Goal: Navigation & Orientation: Find specific page/section

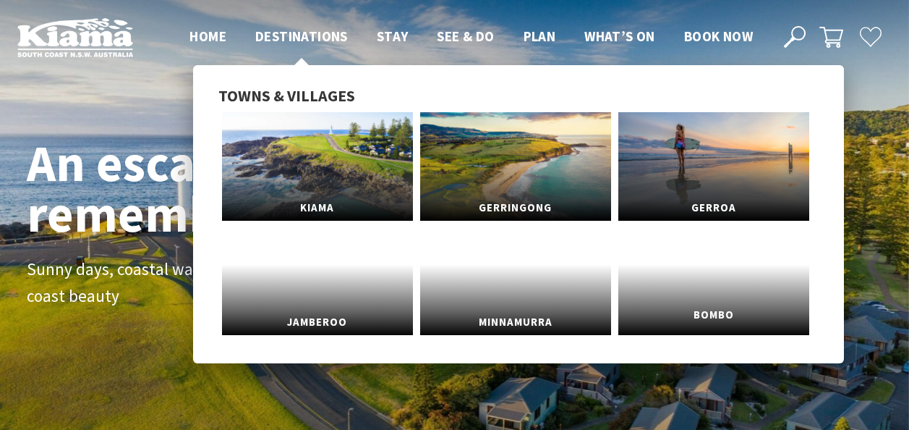
scroll to position [145, 0]
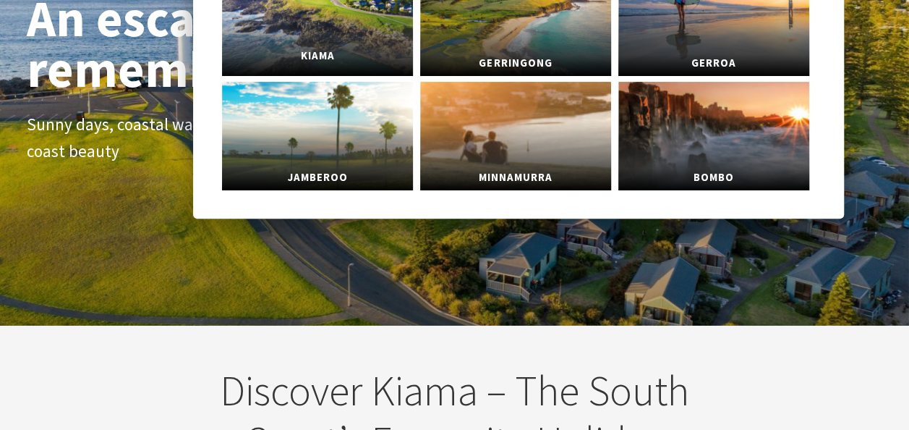
click at [328, 26] on link "Kiama" at bounding box center [317, 21] width 191 height 109
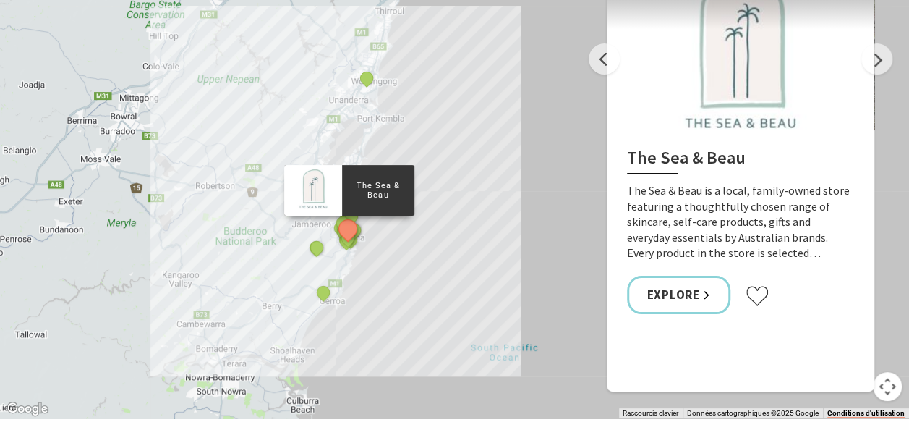
scroll to position [2460, 0]
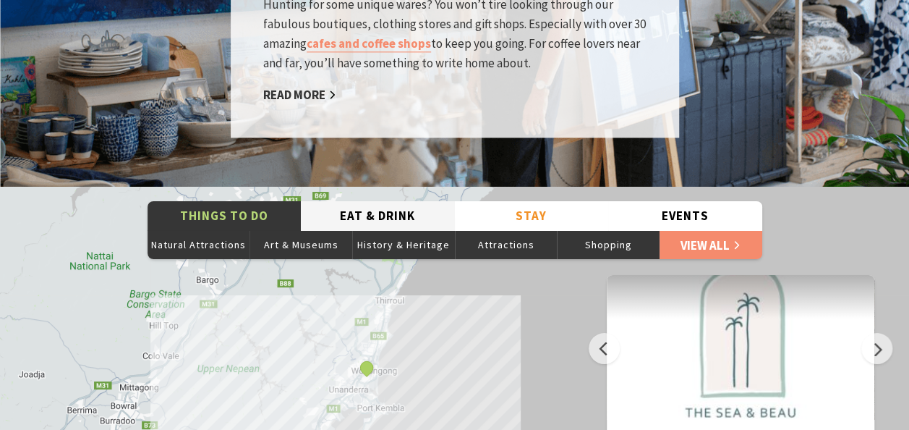
click at [407, 201] on button "Eat & Drink" at bounding box center [378, 216] width 154 height 30
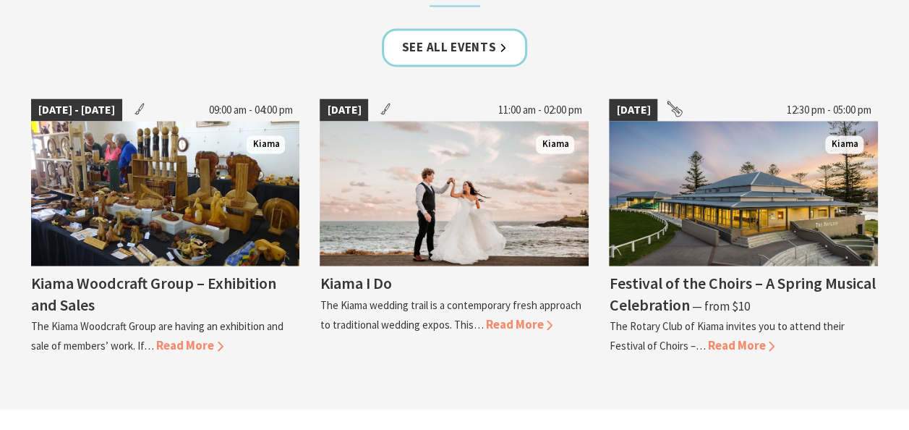
scroll to position [3979, 0]
